Goal: Task Accomplishment & Management: Manage account settings

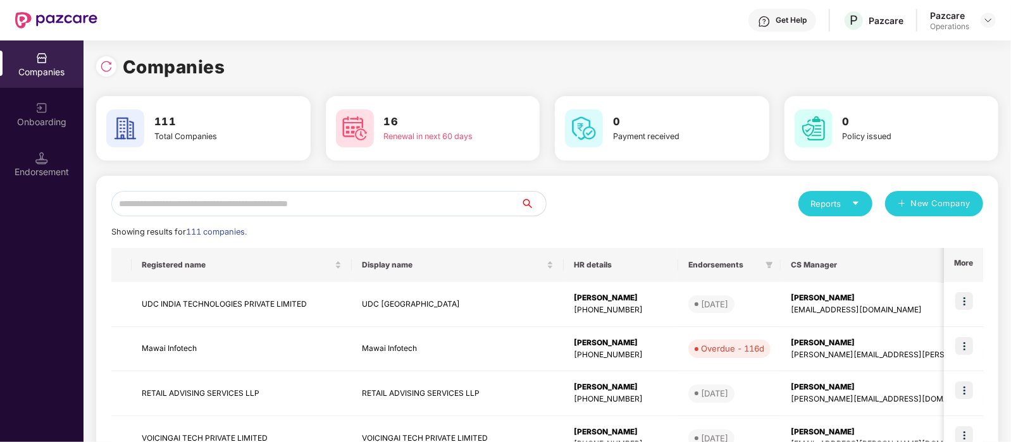
click at [165, 198] on input "text" at bounding box center [315, 203] width 409 height 25
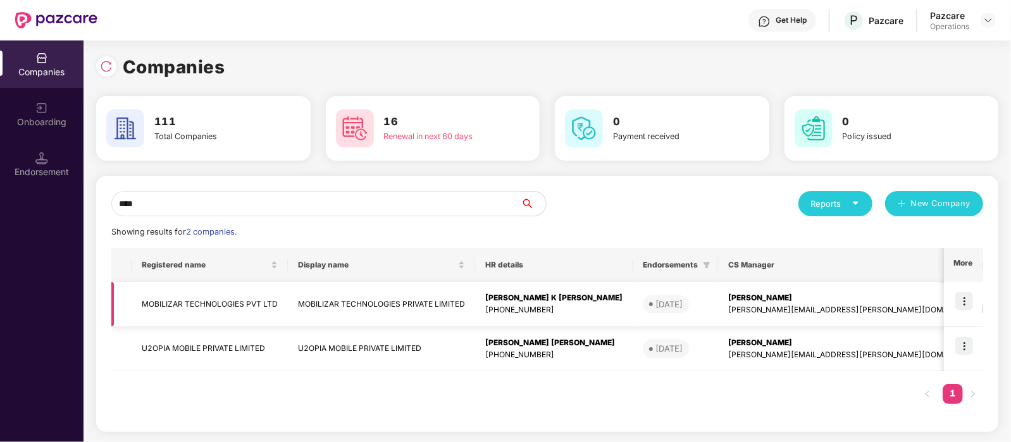
type input "****"
click at [159, 296] on td "MOBILIZAR TECHNOLOGIES PVT LTD" at bounding box center [210, 304] width 156 height 45
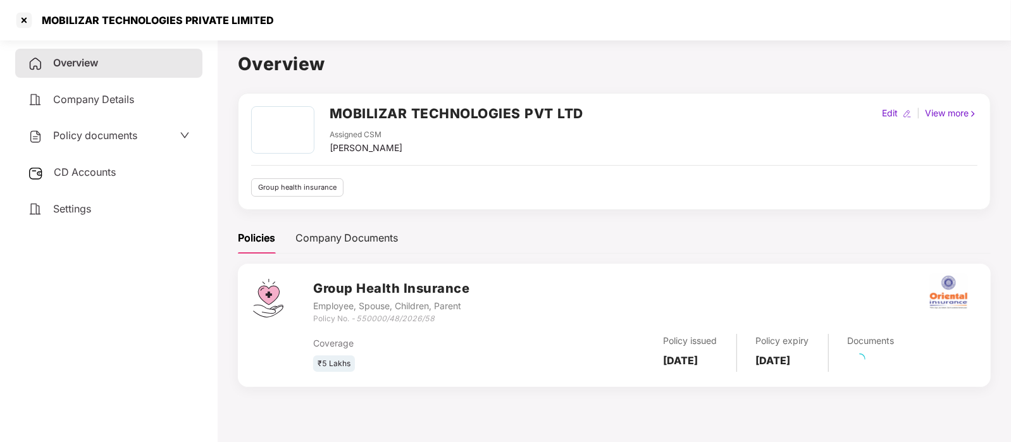
click at [80, 137] on span "Policy documents" at bounding box center [95, 135] width 84 height 13
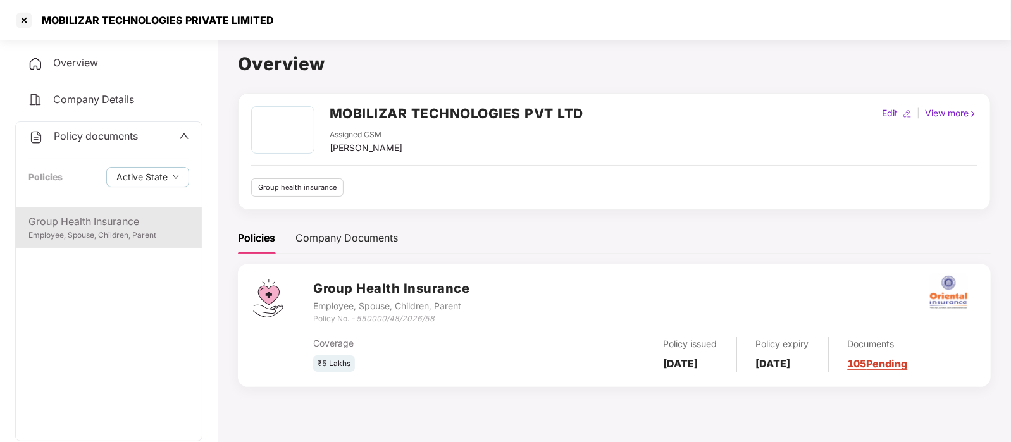
click at [100, 232] on div "Employee, Spouse, Children, Parent" at bounding box center [108, 236] width 161 height 12
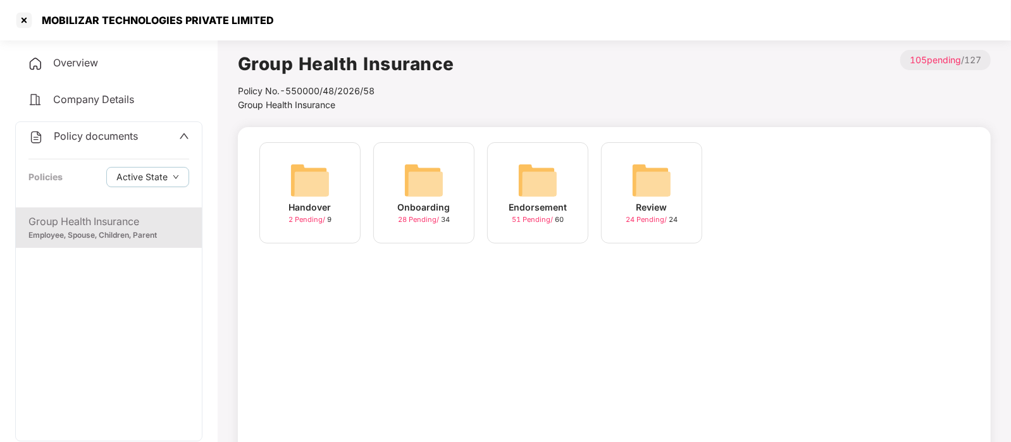
click at [563, 180] on div "Endorsement 51 Pending / 60" at bounding box center [537, 192] width 101 height 101
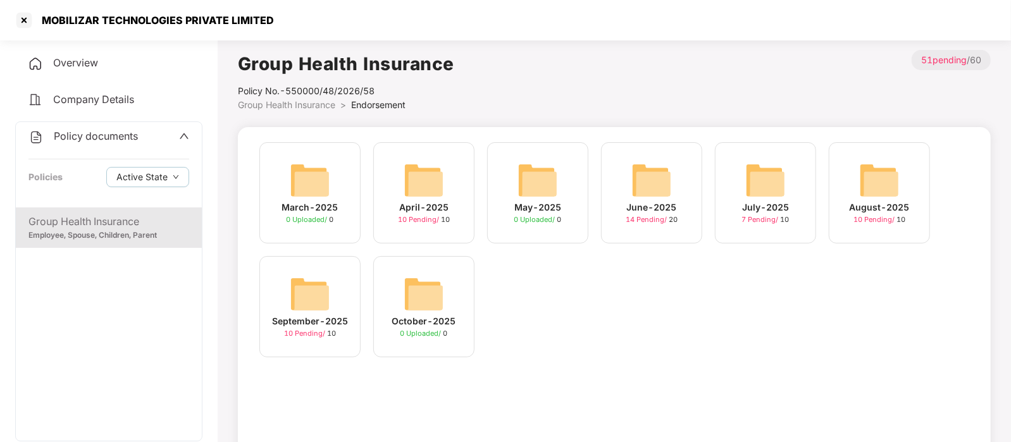
click at [313, 296] on img at bounding box center [310, 294] width 41 height 41
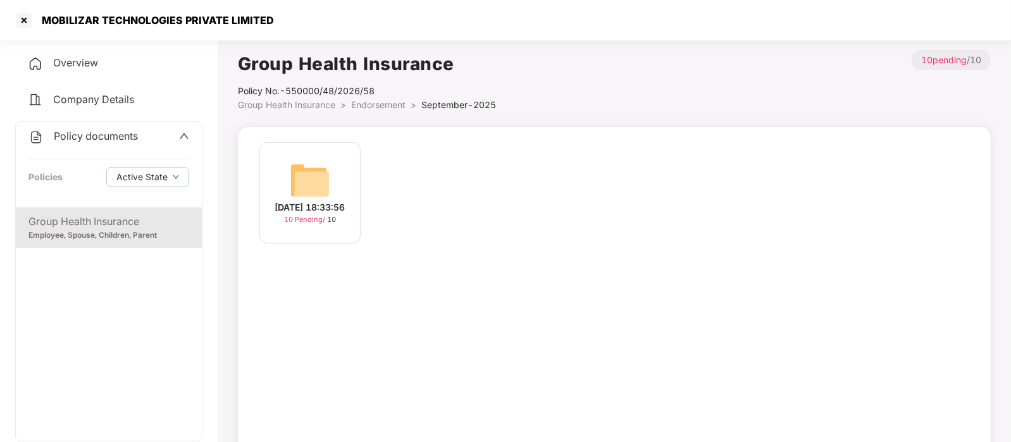
click at [294, 201] on div "[DATE] 18:33:56" at bounding box center [310, 208] width 70 height 14
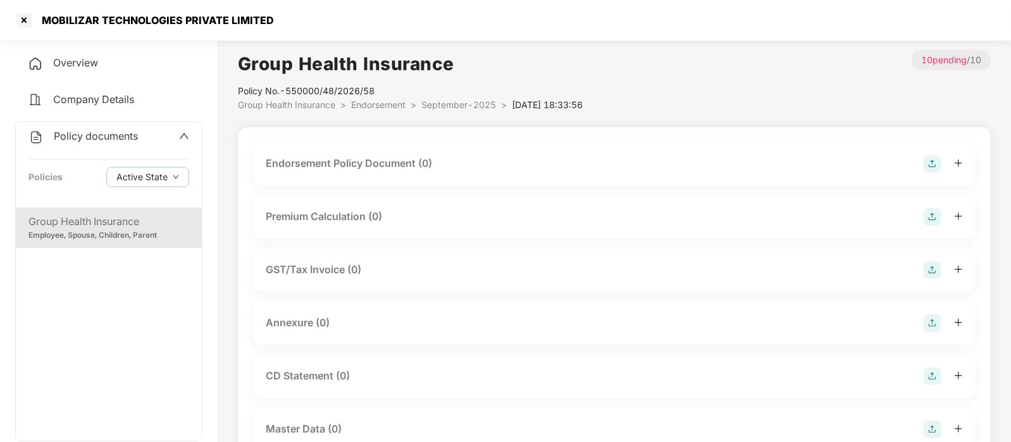
click at [368, 173] on div "Endorsement Policy Document (0)" at bounding box center [614, 163] width 723 height 43
click at [398, 172] on div "Endorsement Policy Document (0)" at bounding box center [614, 164] width 697 height 18
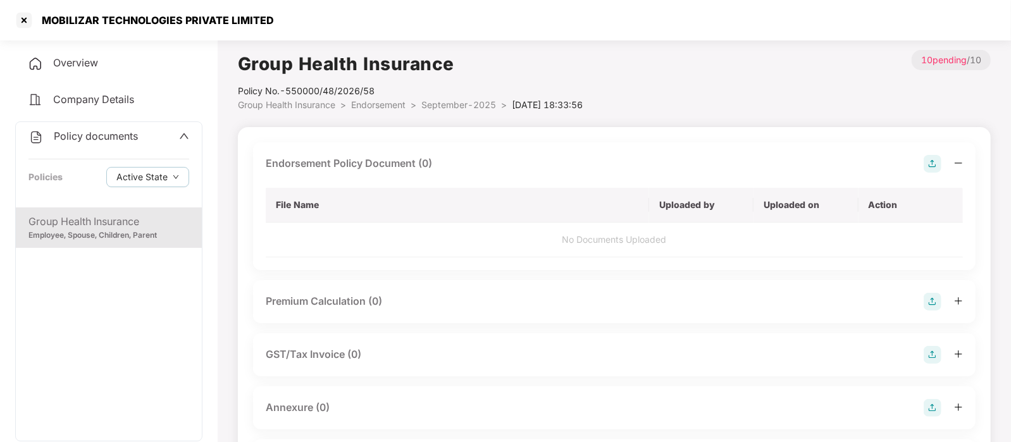
click at [937, 159] on img at bounding box center [933, 164] width 18 height 18
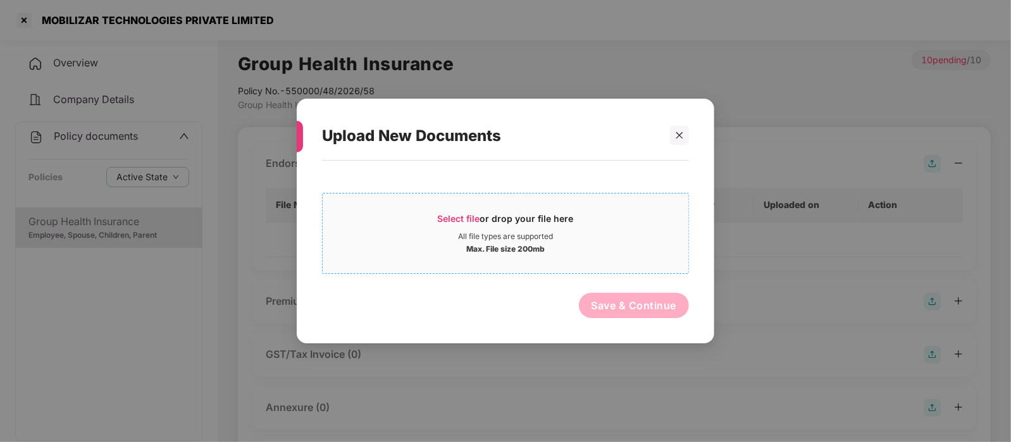
click at [603, 245] on div "Max. File size 200mb" at bounding box center [506, 248] width 366 height 13
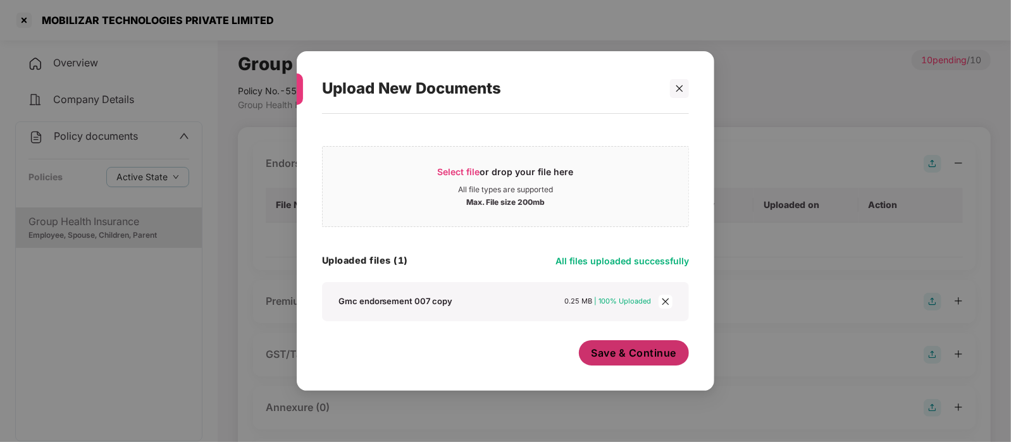
click at [614, 353] on span "Save & Continue" at bounding box center [634, 353] width 85 height 14
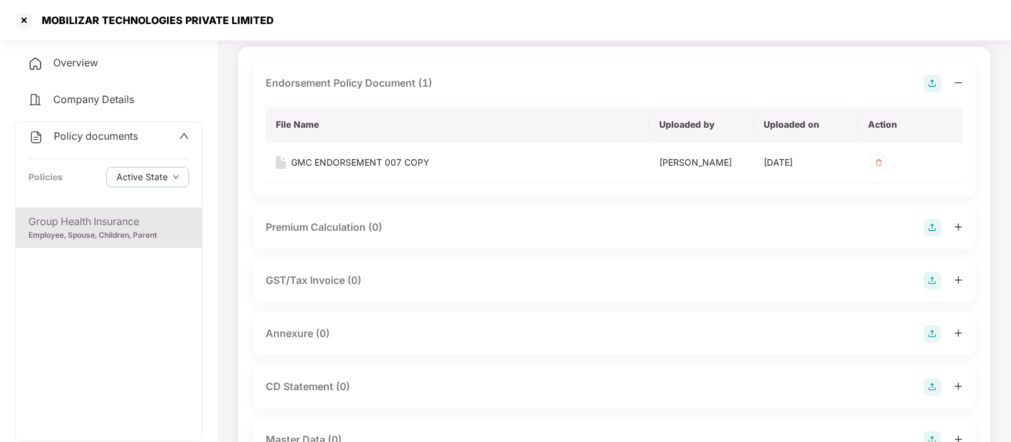
scroll to position [82, 0]
click at [532, 344] on div "Annexure (0)" at bounding box center [614, 332] width 723 height 43
click at [933, 332] on img at bounding box center [933, 332] width 18 height 18
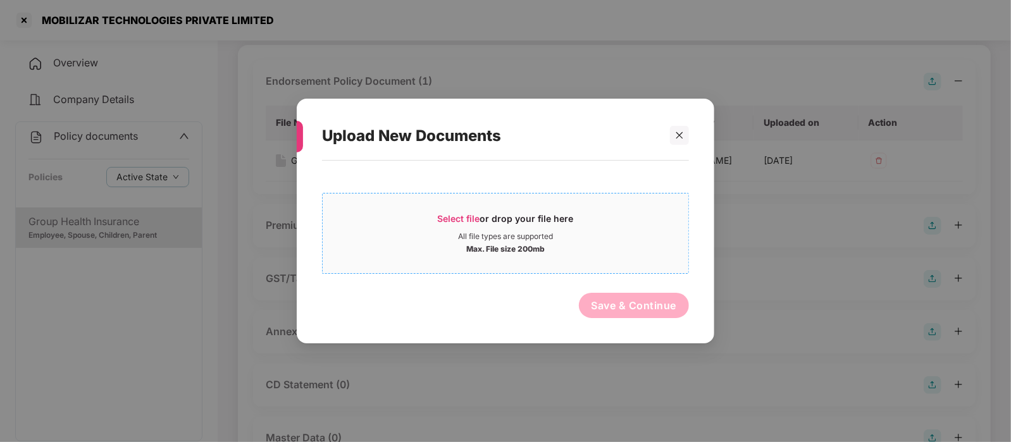
drag, startPoint x: 661, startPoint y: 260, endPoint x: 673, endPoint y: 260, distance: 11.4
click at [673, 260] on span "Select file or drop your file here All file types are supported Max. File size …" at bounding box center [506, 233] width 366 height 61
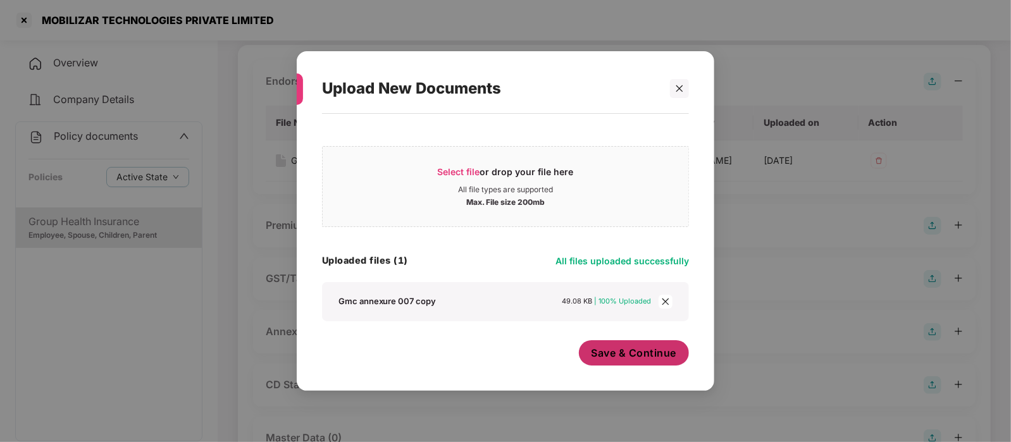
click at [628, 352] on span "Save & Continue" at bounding box center [634, 353] width 85 height 14
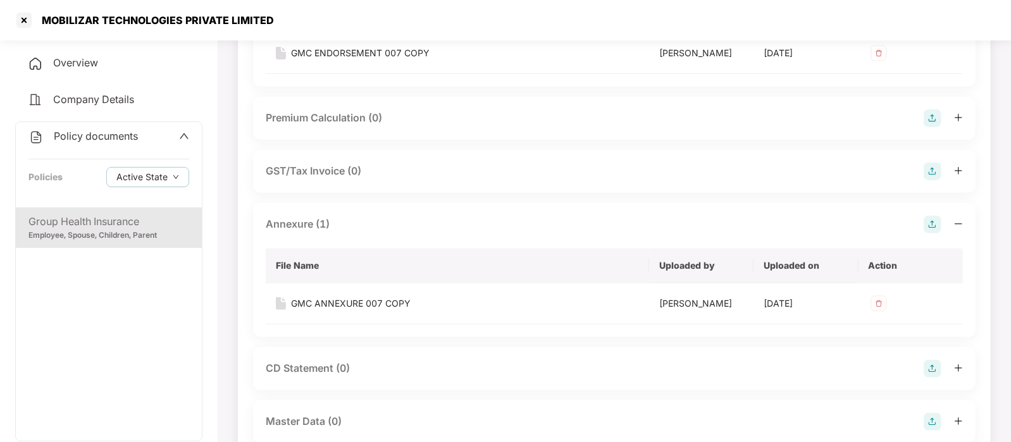
scroll to position [210, 0]
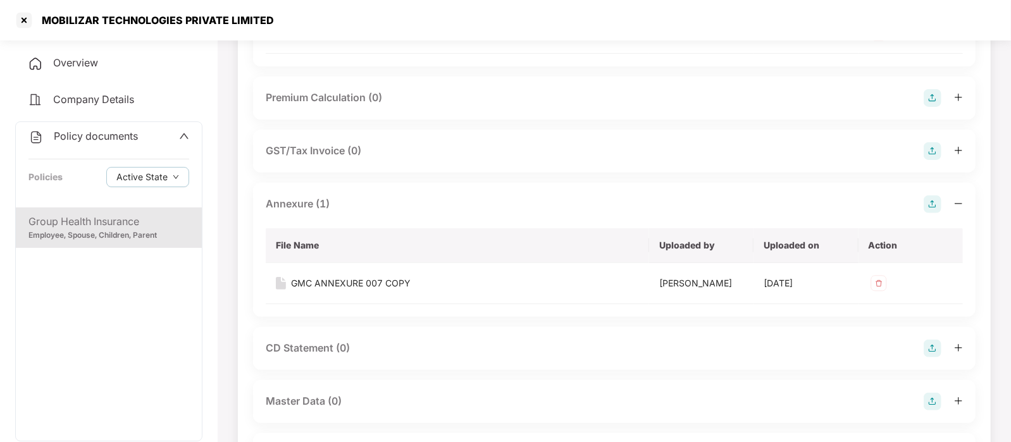
click at [927, 394] on img at bounding box center [933, 402] width 18 height 18
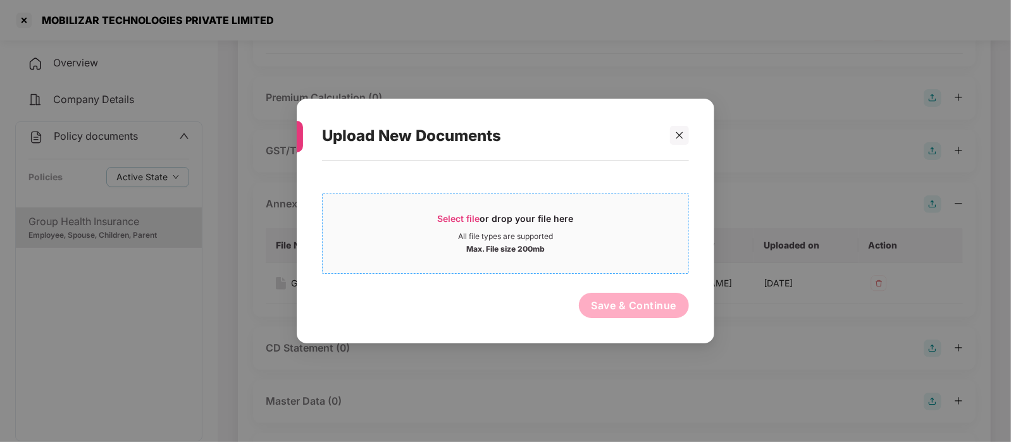
click at [578, 247] on div "Max. File size 200mb" at bounding box center [506, 248] width 366 height 13
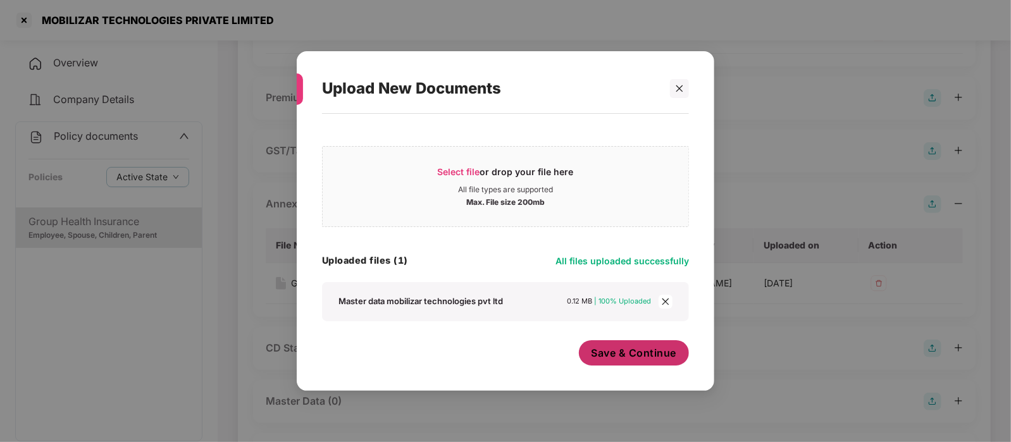
click at [635, 350] on span "Save & Continue" at bounding box center [634, 353] width 85 height 14
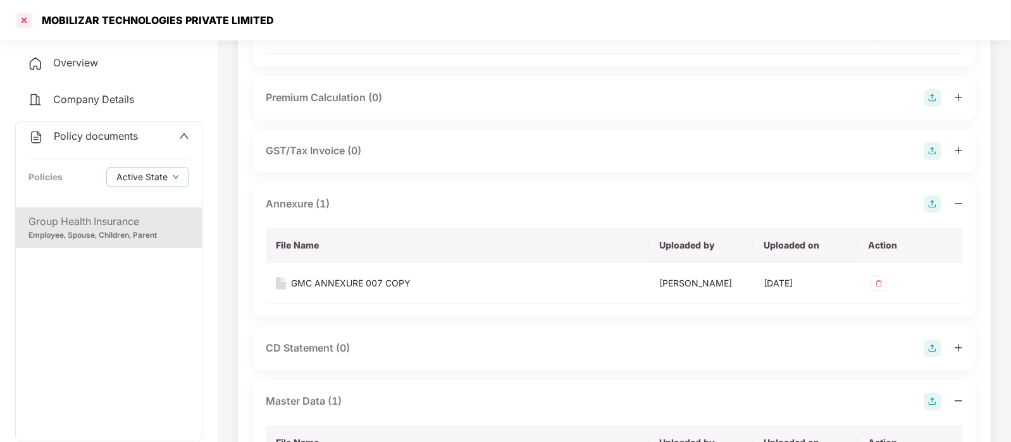
click at [20, 22] on div at bounding box center [24, 20] width 20 height 20
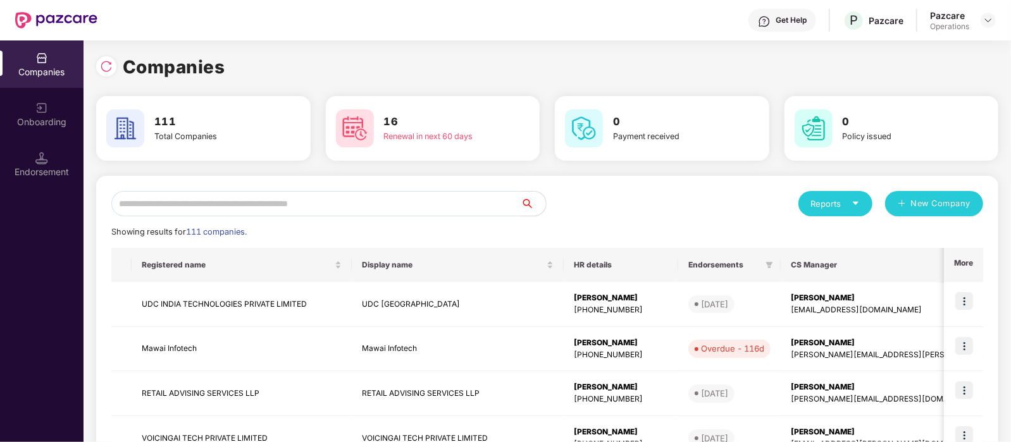
click at [363, 204] on input "text" at bounding box center [315, 203] width 409 height 25
paste input "**********"
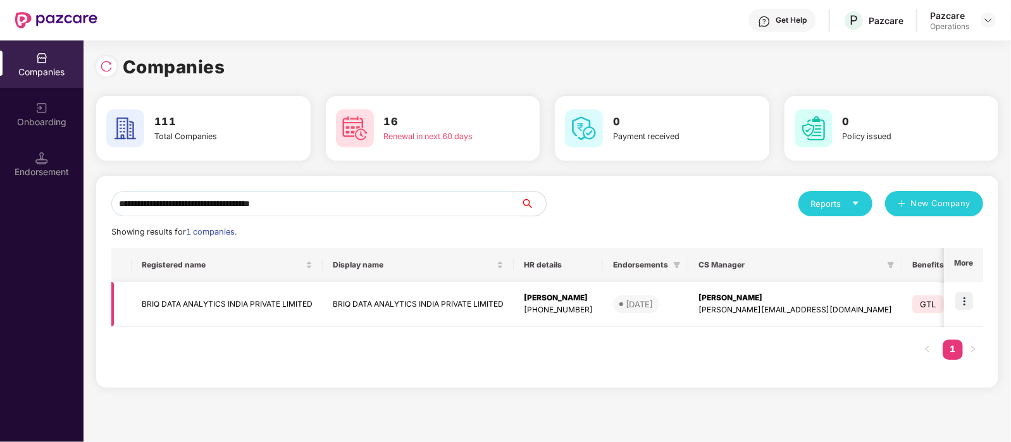
type input "**********"
click at [269, 309] on td "BRIQ DATA ANALYTICS INDIA PRIVATE LIMITED" at bounding box center [227, 304] width 191 height 45
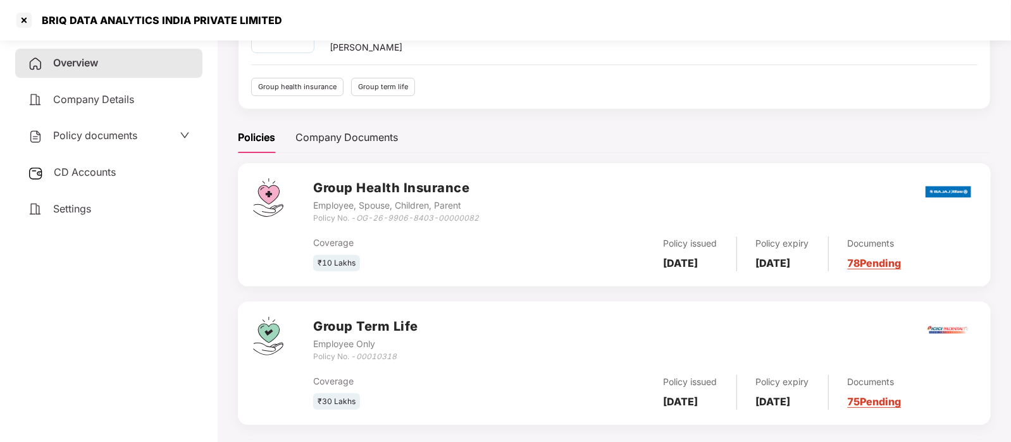
scroll to position [99, 0]
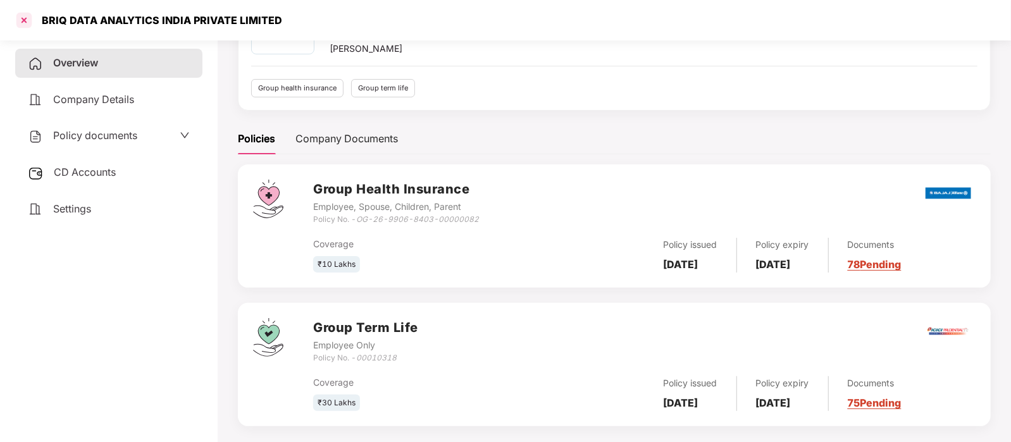
click at [25, 17] on div at bounding box center [24, 20] width 20 height 20
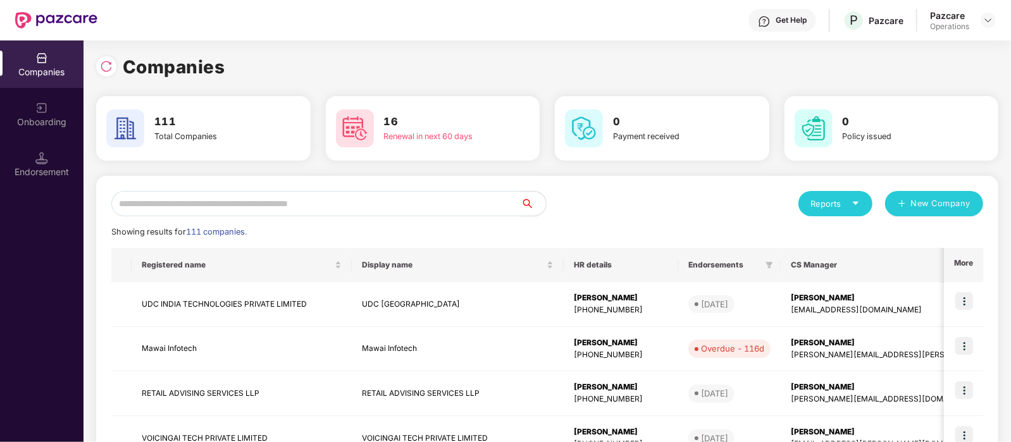
click at [253, 204] on input "text" at bounding box center [315, 203] width 409 height 25
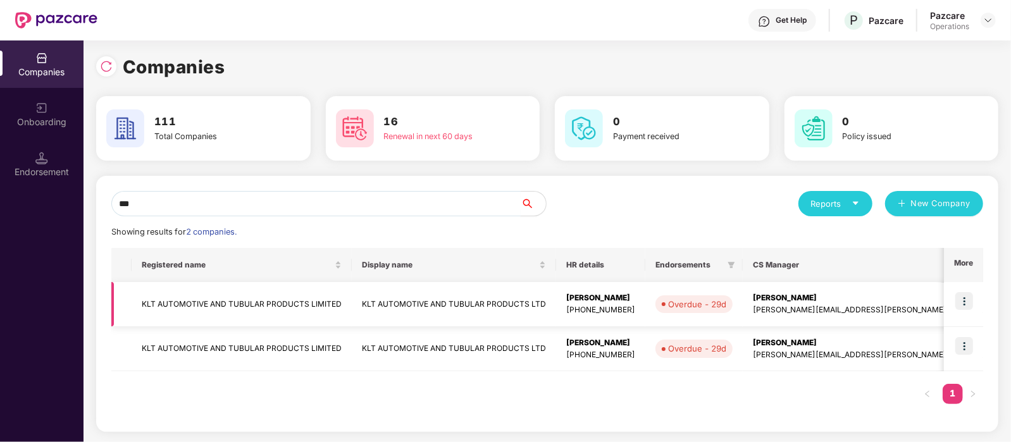
type input "***"
click at [254, 308] on td "KLT AUTOMOTIVE AND TUBULAR PRODUCTS LIMITED" at bounding box center [242, 304] width 220 height 45
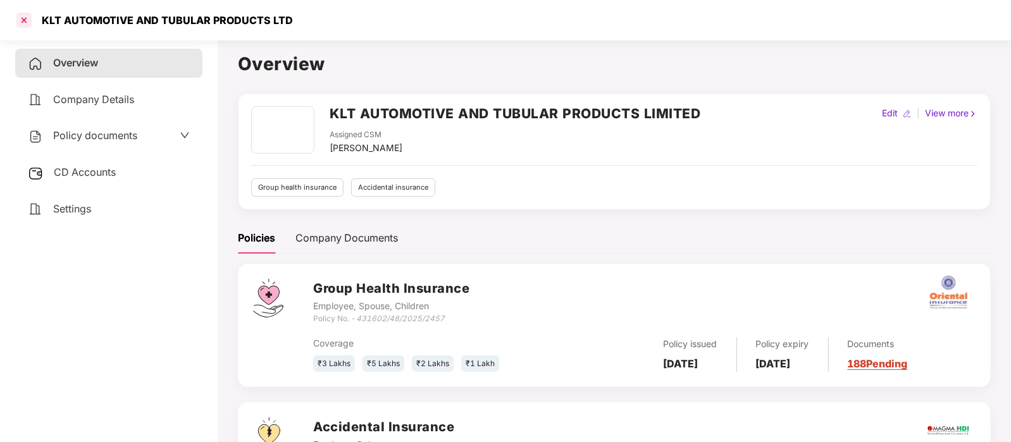
click at [24, 18] on div at bounding box center [24, 20] width 20 height 20
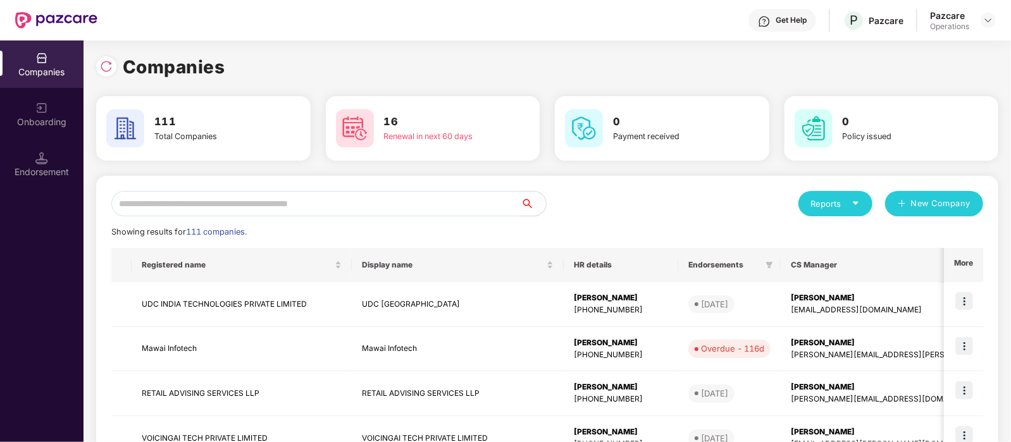
click at [302, 202] on input "text" at bounding box center [315, 203] width 409 height 25
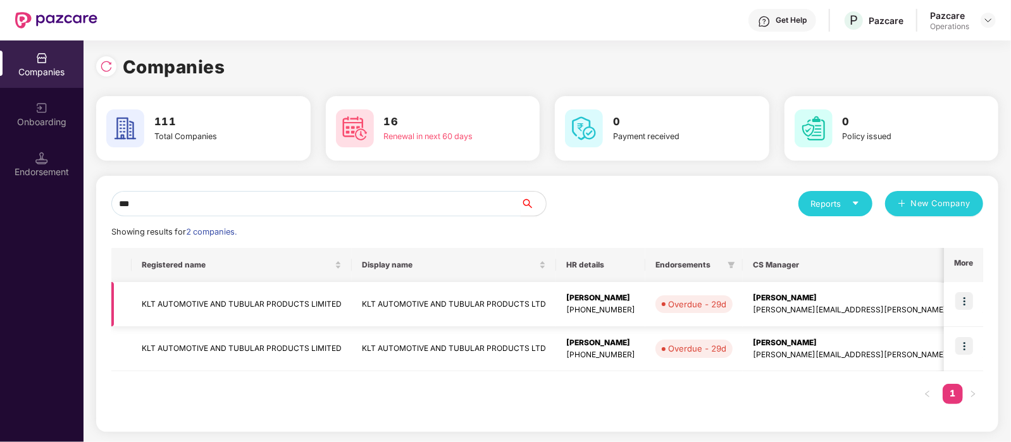
type input "***"
click at [971, 296] on img at bounding box center [965, 301] width 18 height 18
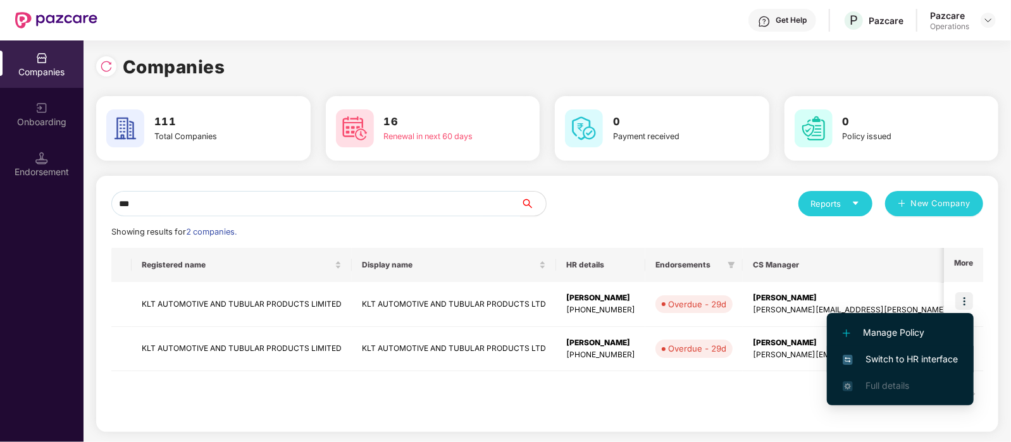
click at [887, 356] on span "Switch to HR interface" at bounding box center [900, 359] width 115 height 14
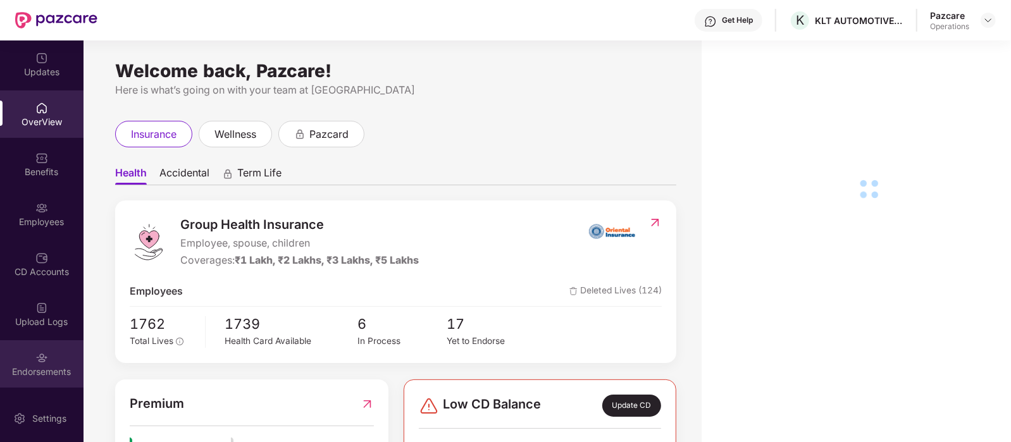
click at [44, 356] on img at bounding box center [41, 358] width 13 height 13
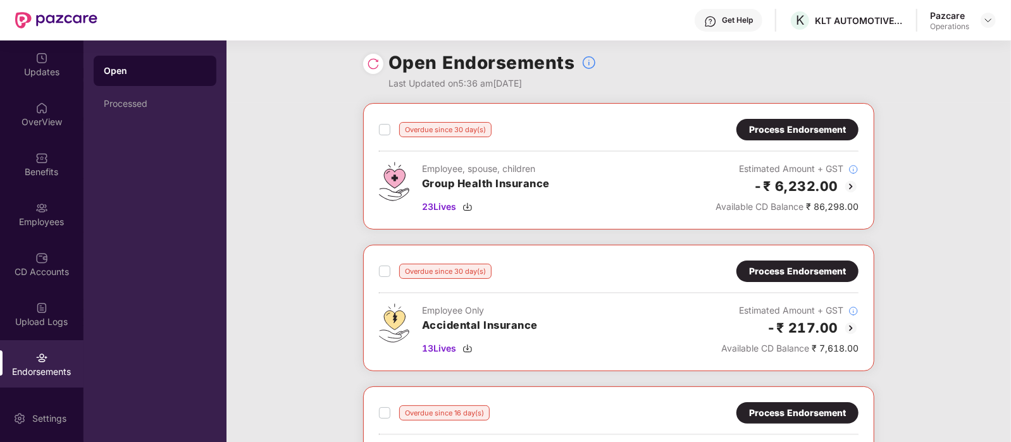
scroll to position [6, 0]
click at [797, 124] on div "Process Endorsement" at bounding box center [797, 130] width 97 height 14
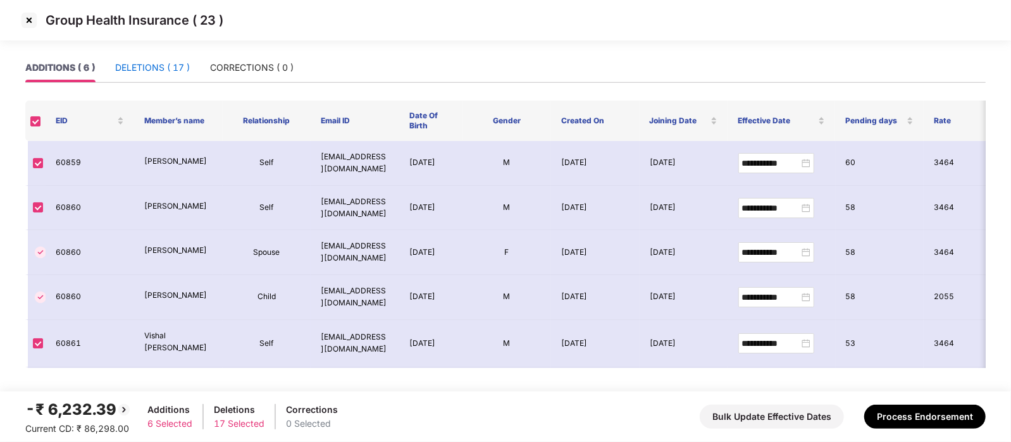
click at [168, 71] on div "DELETIONS ( 17 )" at bounding box center [152, 68] width 75 height 14
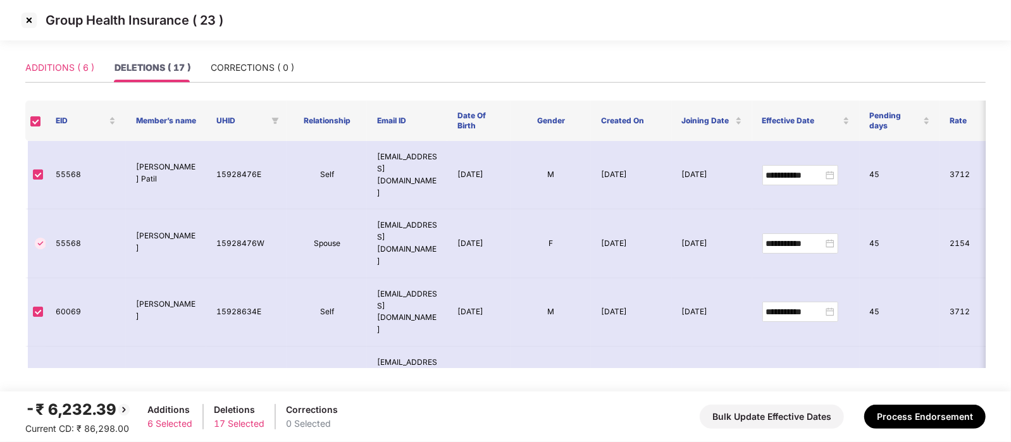
click at [74, 75] on div "ADDITIONS ( 6 )" at bounding box center [59, 67] width 69 height 29
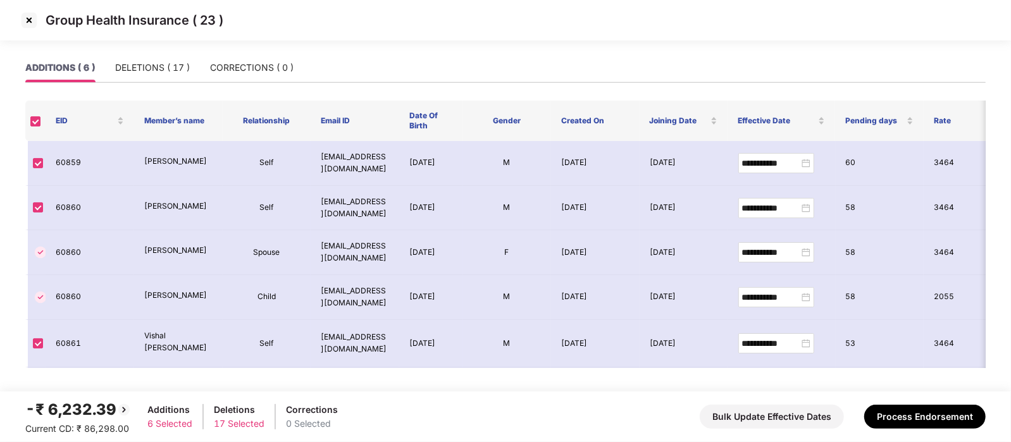
click at [35, 25] on img at bounding box center [29, 20] width 20 height 20
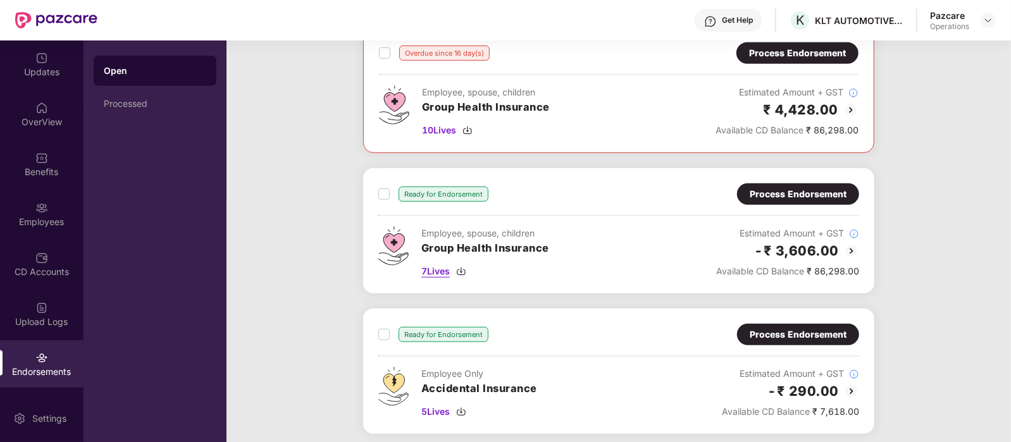
scroll to position [508, 0]
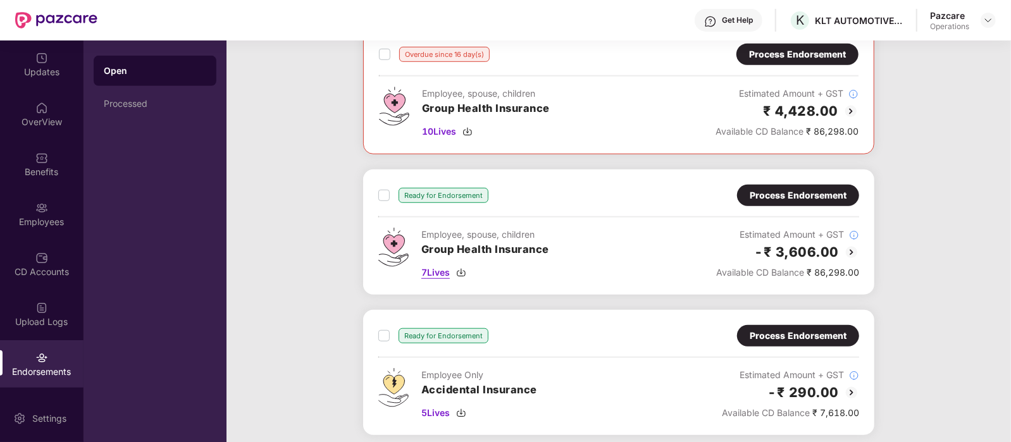
click at [431, 272] on span "7 Lives" at bounding box center [435, 273] width 28 height 14
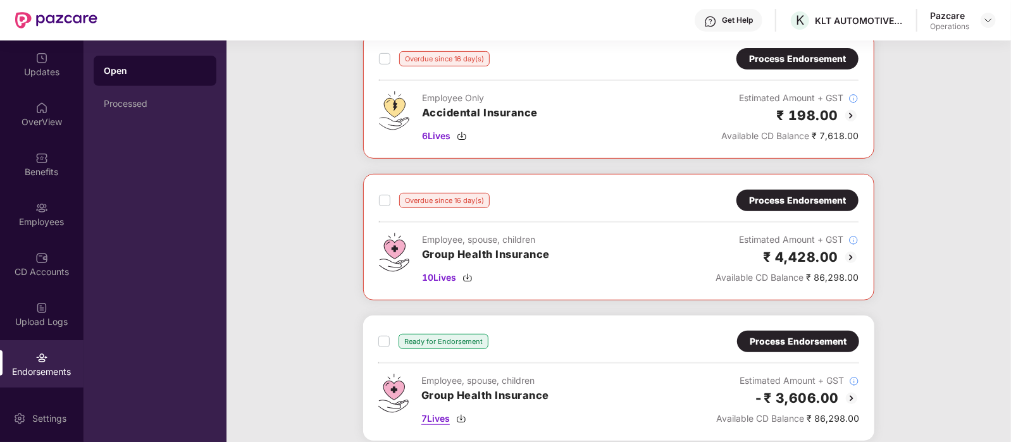
scroll to position [361, 0]
click at [431, 275] on span "10 Lives" at bounding box center [439, 278] width 34 height 14
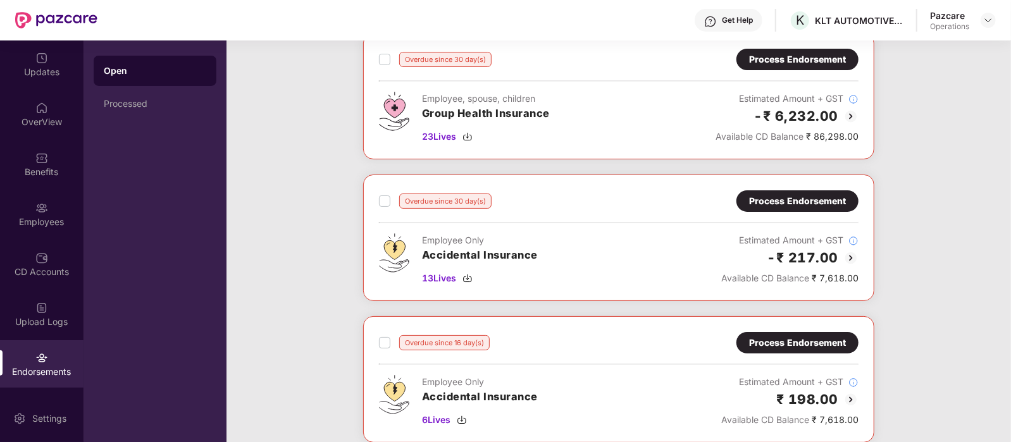
scroll to position [0, 0]
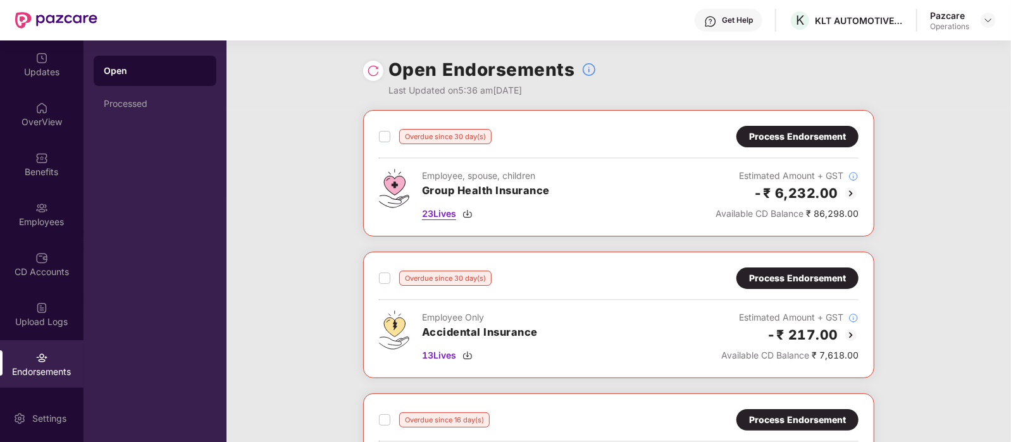
click at [439, 218] on span "23 Lives" at bounding box center [439, 214] width 34 height 14
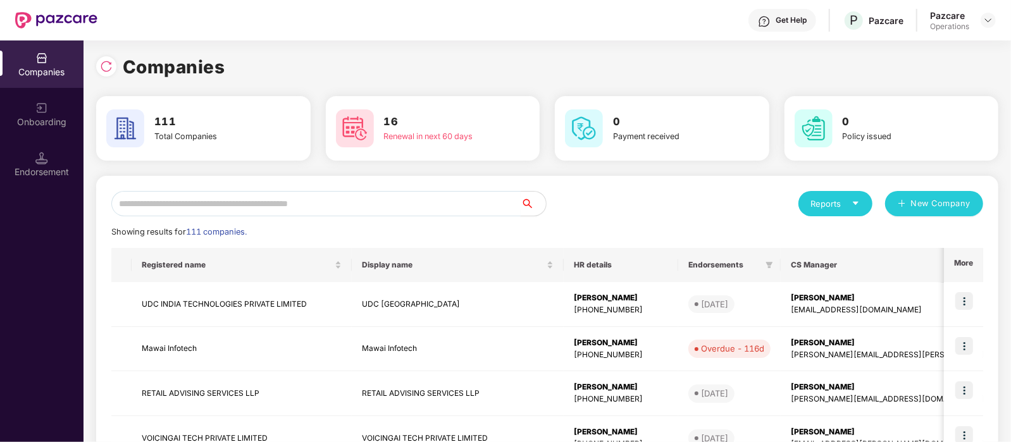
click at [221, 201] on input "text" at bounding box center [315, 203] width 409 height 25
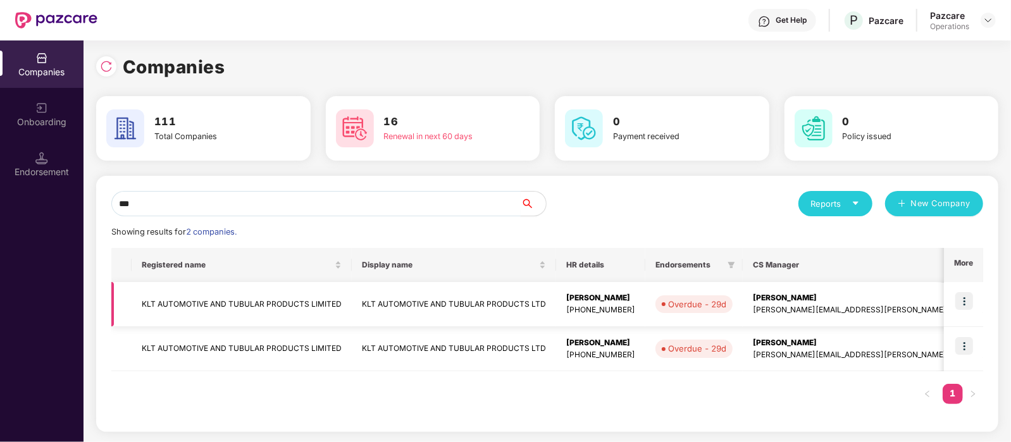
type input "***"
click at [271, 308] on td "KLT AUTOMOTIVE AND TUBULAR PRODUCTS LIMITED" at bounding box center [242, 304] width 220 height 45
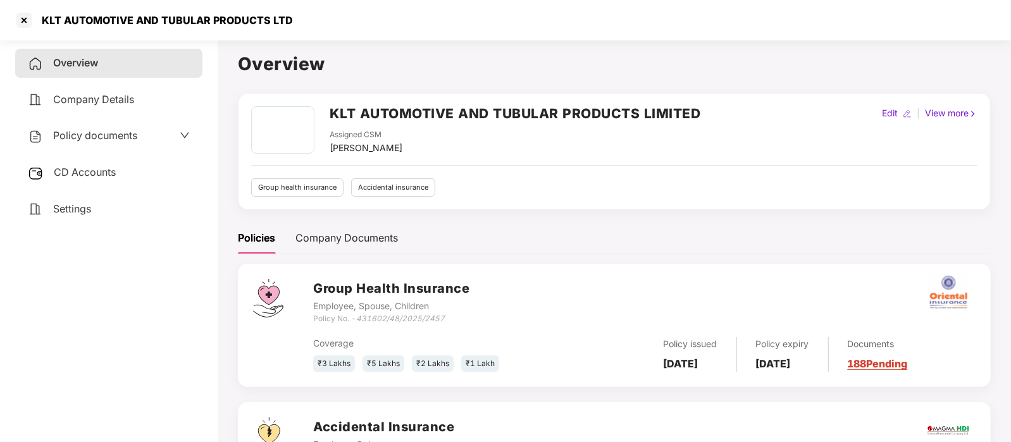
click at [92, 204] on div "Settings" at bounding box center [108, 209] width 187 height 29
